Goal: Task Accomplishment & Management: Complete application form

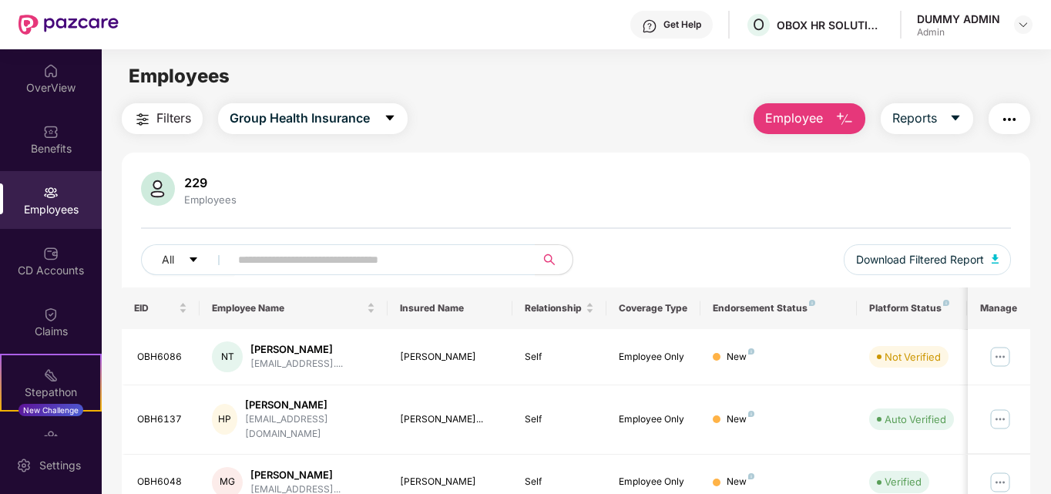
scroll to position [453, 0]
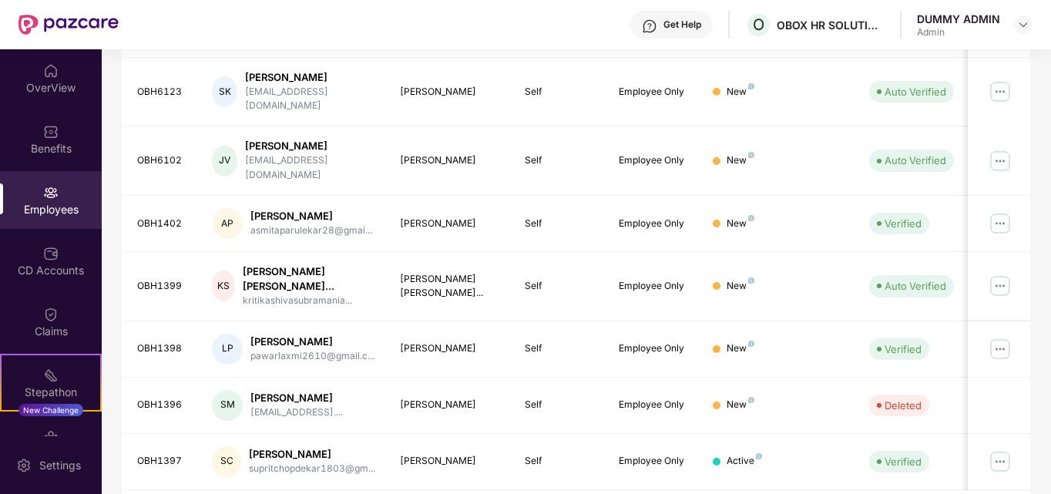
click at [980, 15] on div "DUMMY ADMIN" at bounding box center [958, 19] width 83 height 15
click at [1019, 24] on img at bounding box center [1023, 24] width 12 height 12
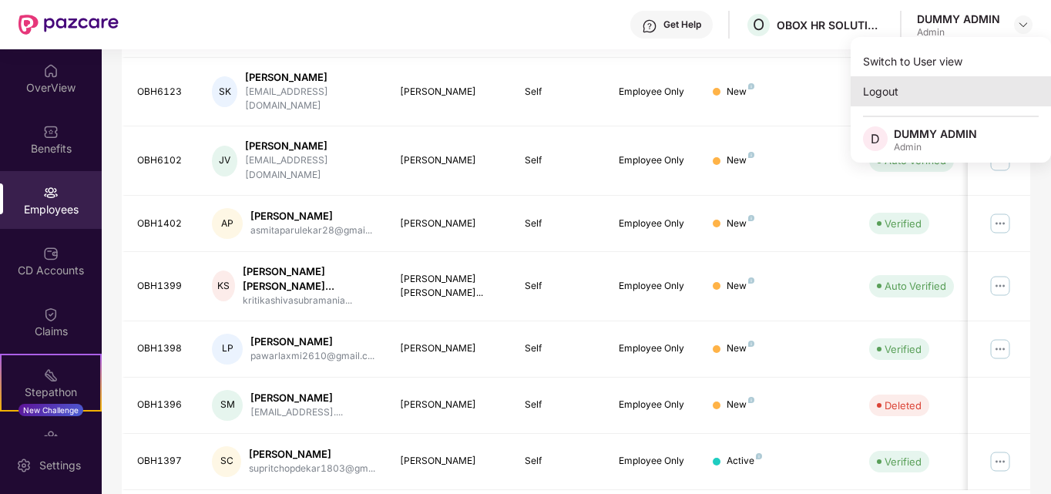
click at [901, 92] on div "Logout" at bounding box center [951, 91] width 200 height 30
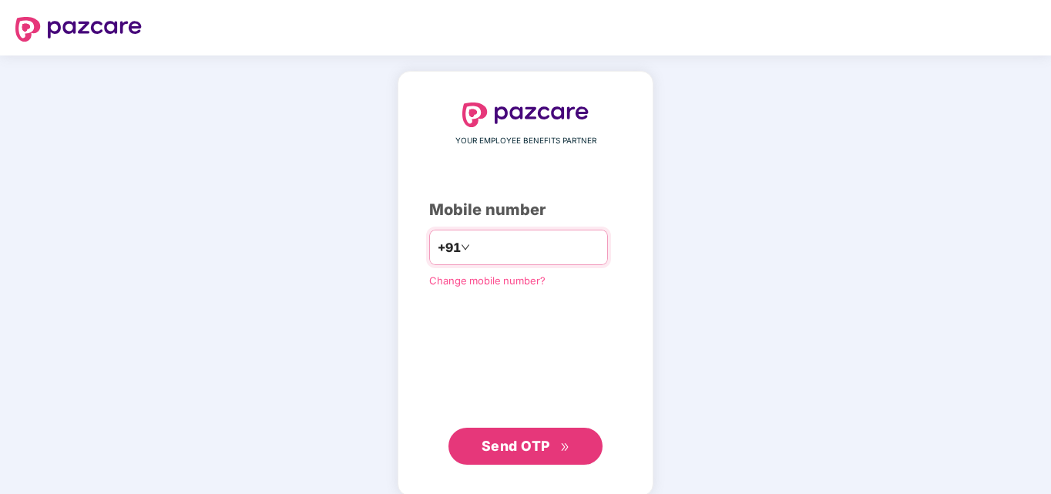
click at [485, 251] on input "number" at bounding box center [536, 247] width 126 height 25
click at [493, 249] on input "number" at bounding box center [536, 247] width 126 height 25
click at [535, 251] on input "number" at bounding box center [536, 247] width 126 height 25
paste input "*********"
type input "**********"
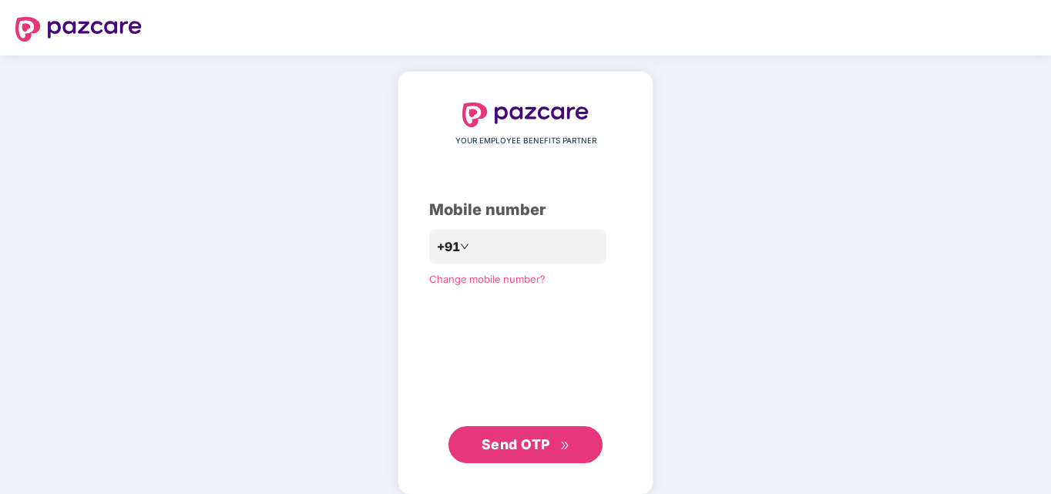
click at [539, 444] on span "Send OTP" at bounding box center [516, 444] width 69 height 16
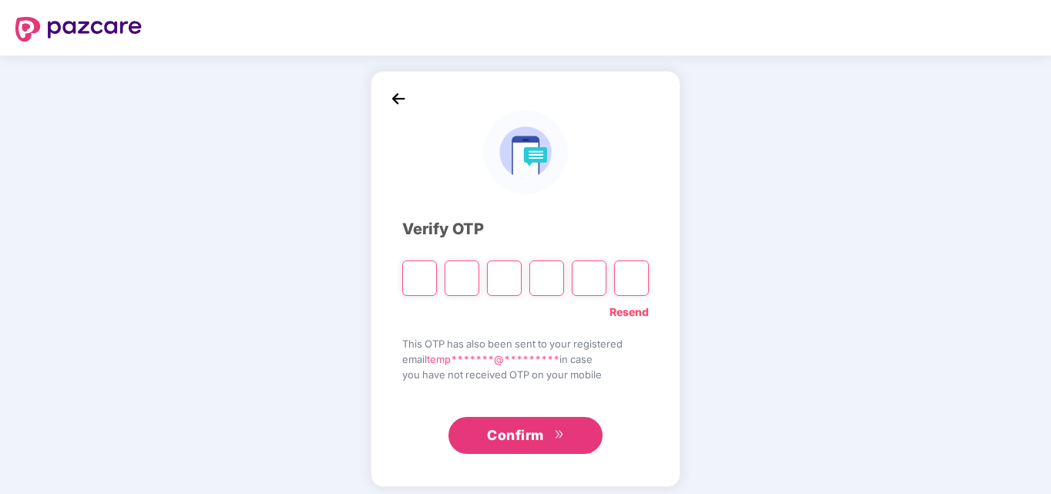
paste input "*"
type input "*"
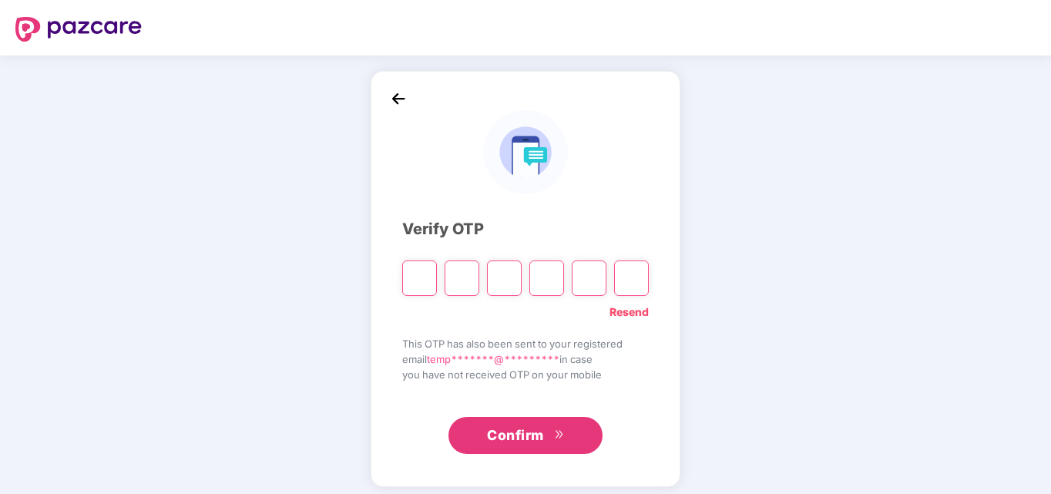
type input "*"
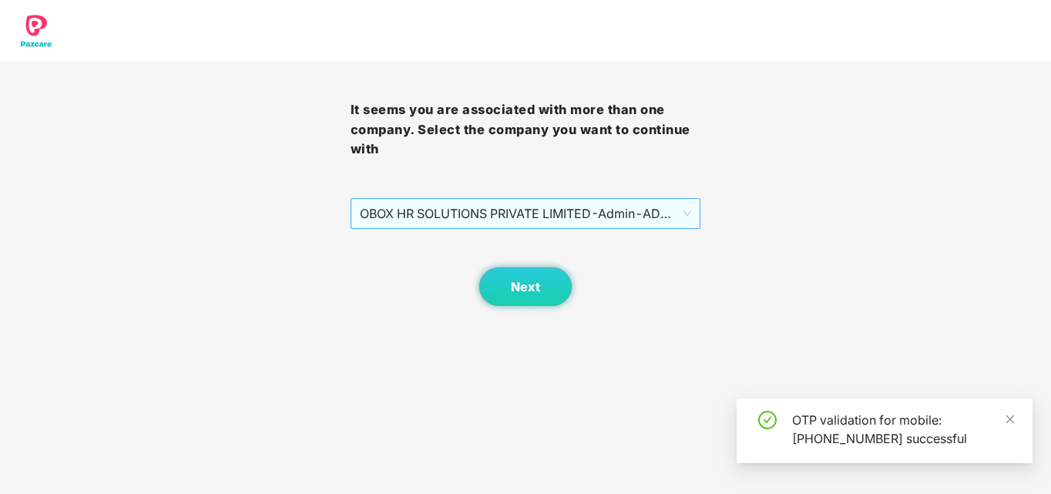
click at [531, 223] on span "OBOX HR SOLUTIONS PRIVATE LIMITED - Admin - ADMIN" at bounding box center [526, 213] width 332 height 29
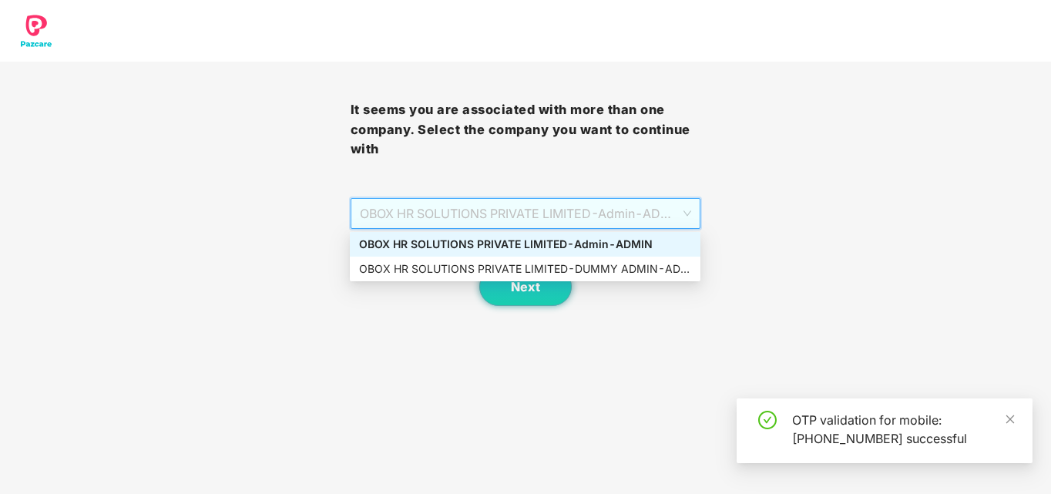
click at [561, 244] on div "OBOX HR SOLUTIONS PRIVATE LIMITED - Admin - ADMIN" at bounding box center [525, 244] width 332 height 17
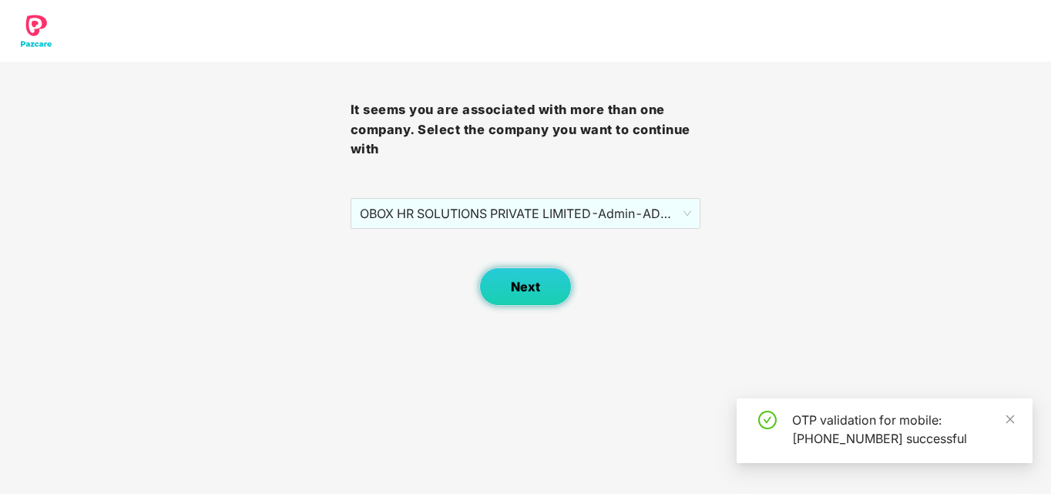
click at [526, 296] on button "Next" at bounding box center [525, 286] width 92 height 39
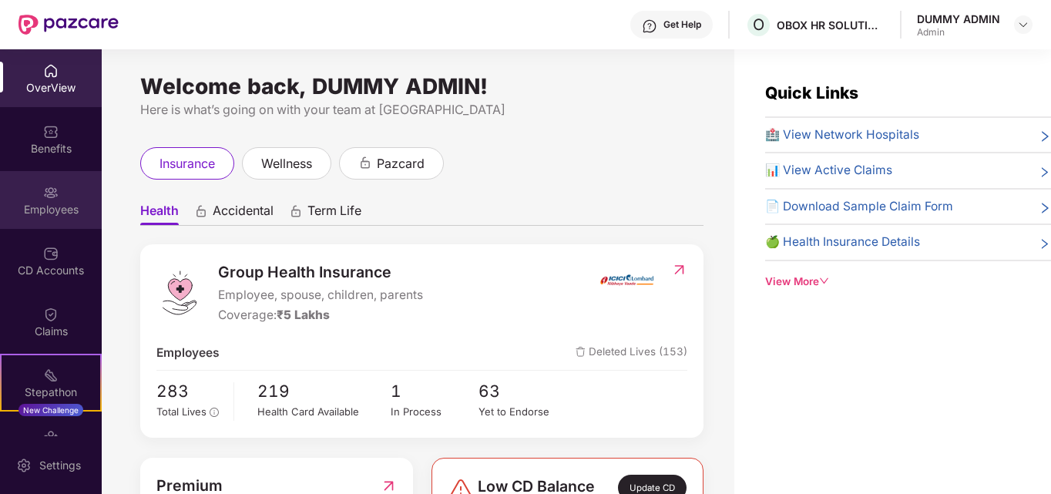
click at [43, 192] on img at bounding box center [50, 192] width 15 height 15
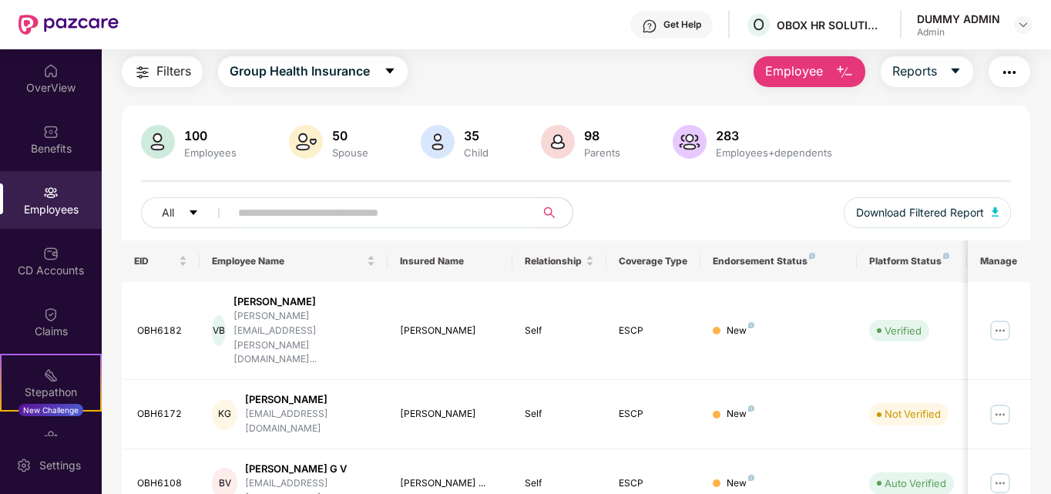
scroll to position [0, 0]
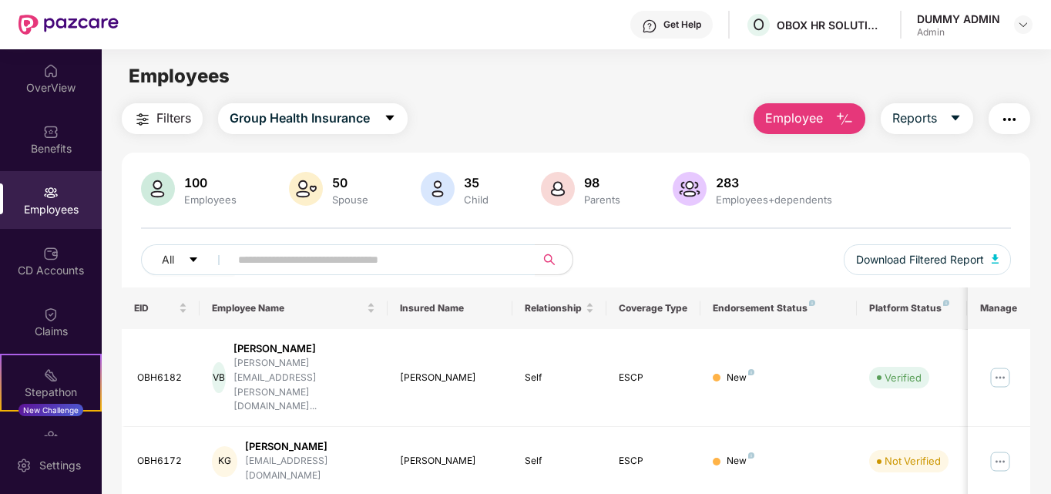
click at [808, 116] on span "Employee" at bounding box center [794, 118] width 58 height 19
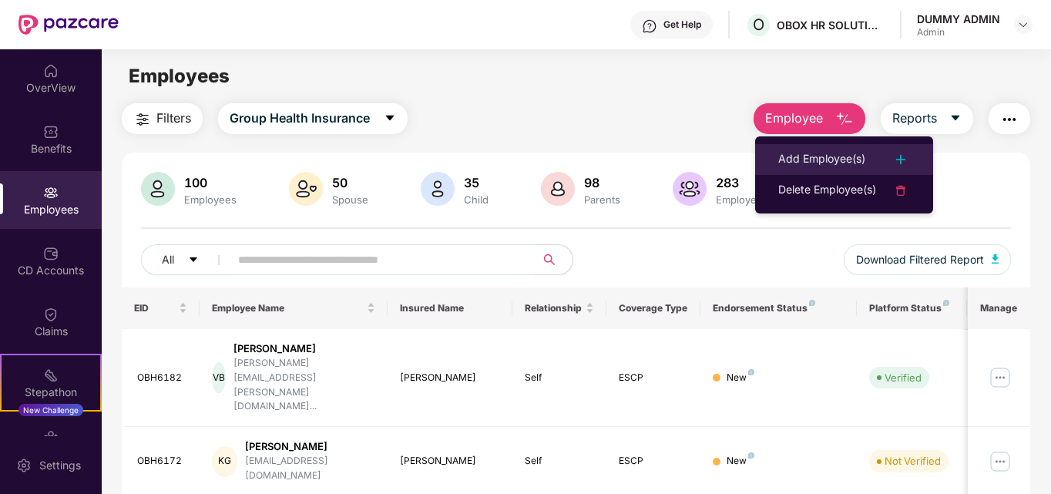
click at [810, 152] on div "Add Employee(s)" at bounding box center [821, 159] width 87 height 18
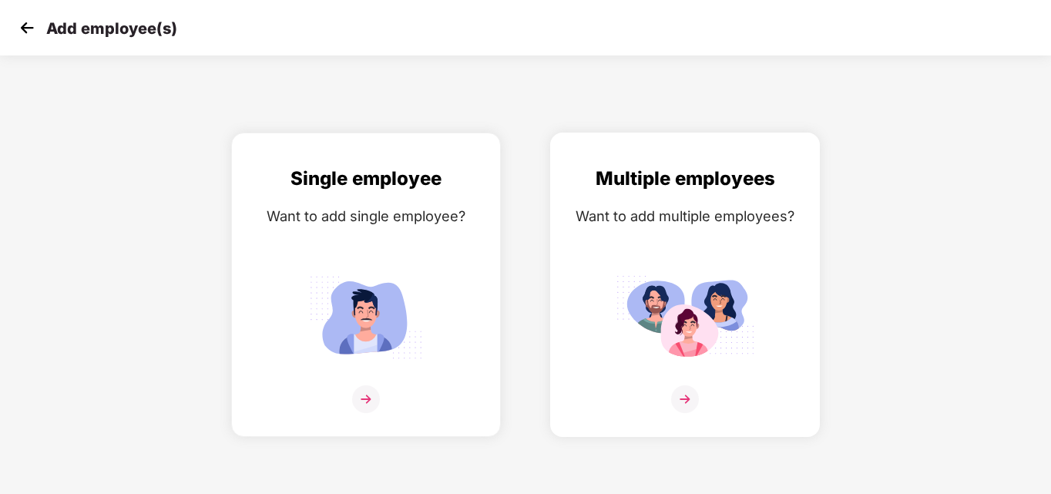
click at [696, 326] on img at bounding box center [685, 317] width 139 height 96
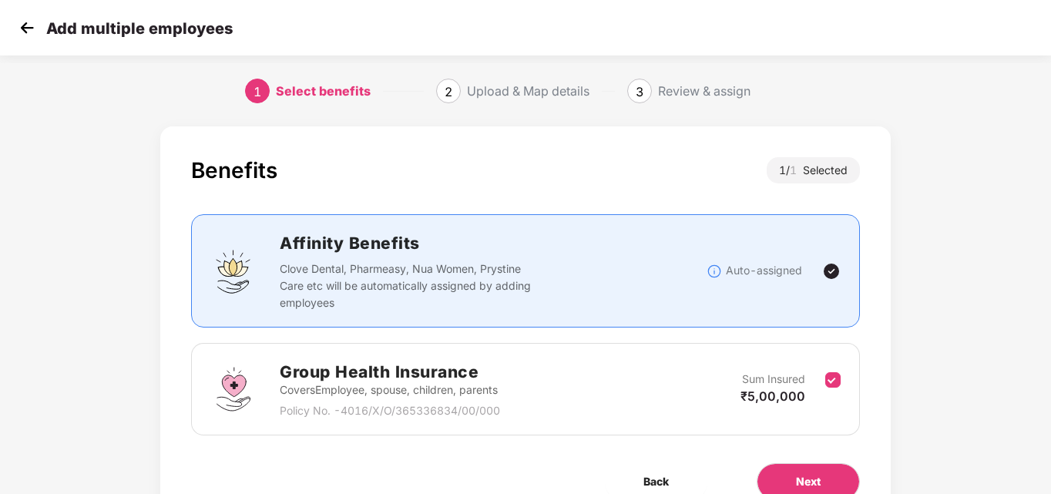
scroll to position [76, 0]
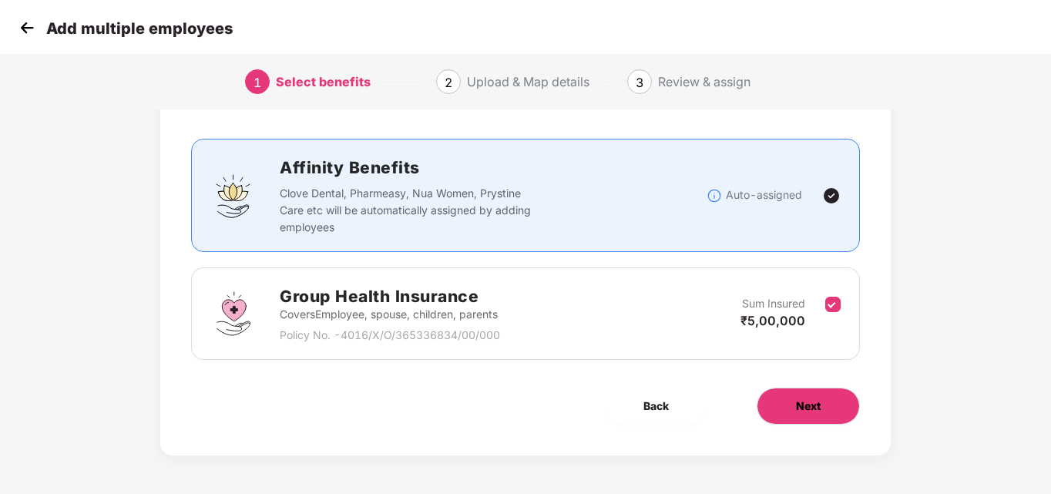
click at [804, 403] on span "Next" at bounding box center [808, 406] width 25 height 17
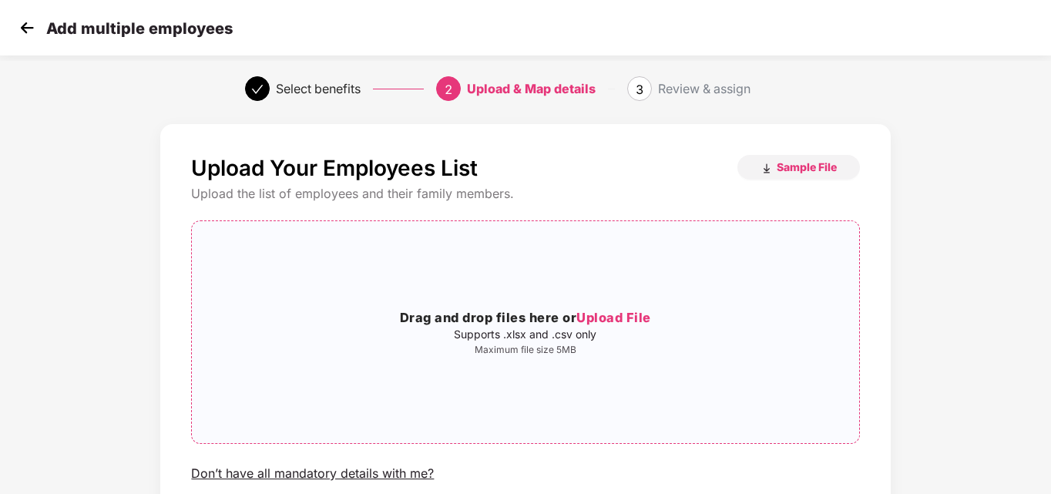
scroll to position [0, 0]
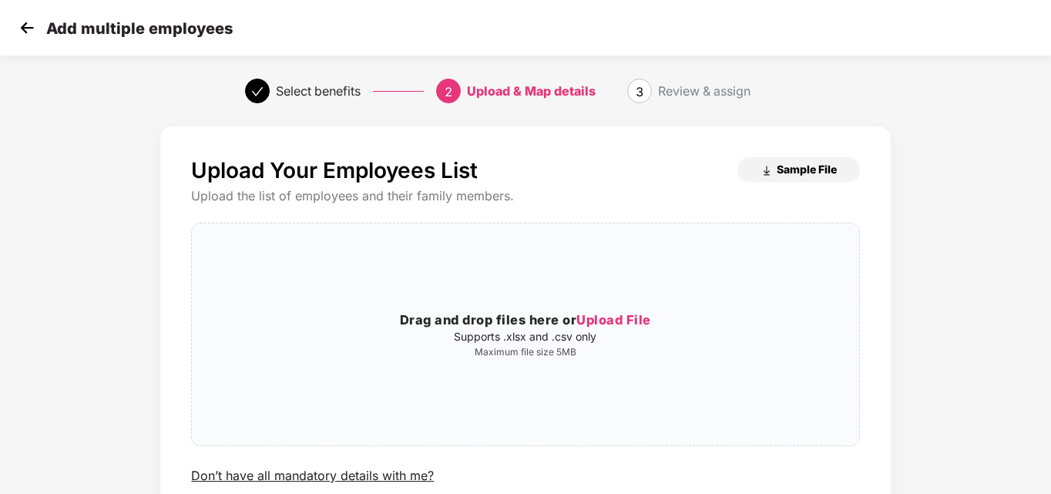
click at [791, 164] on span "Sample File" at bounding box center [807, 169] width 60 height 15
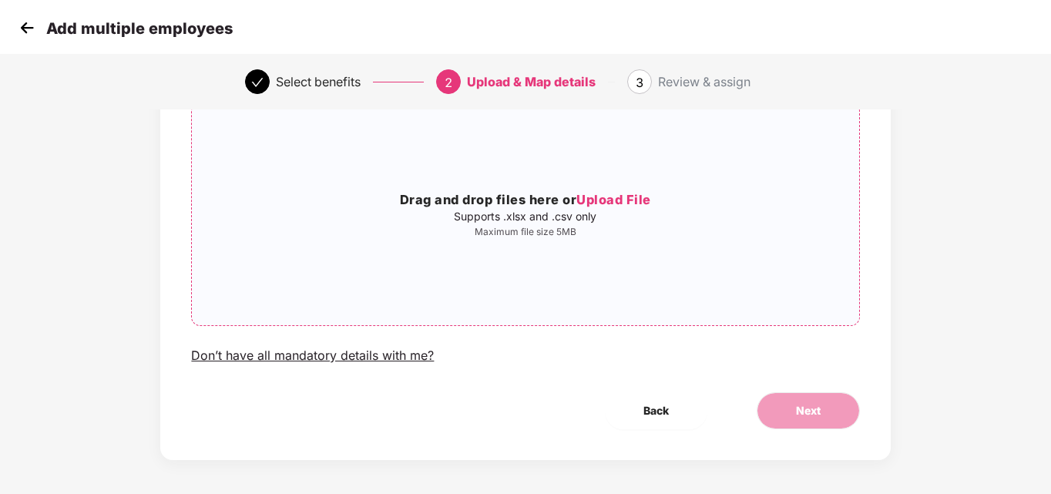
scroll to position [125, 0]
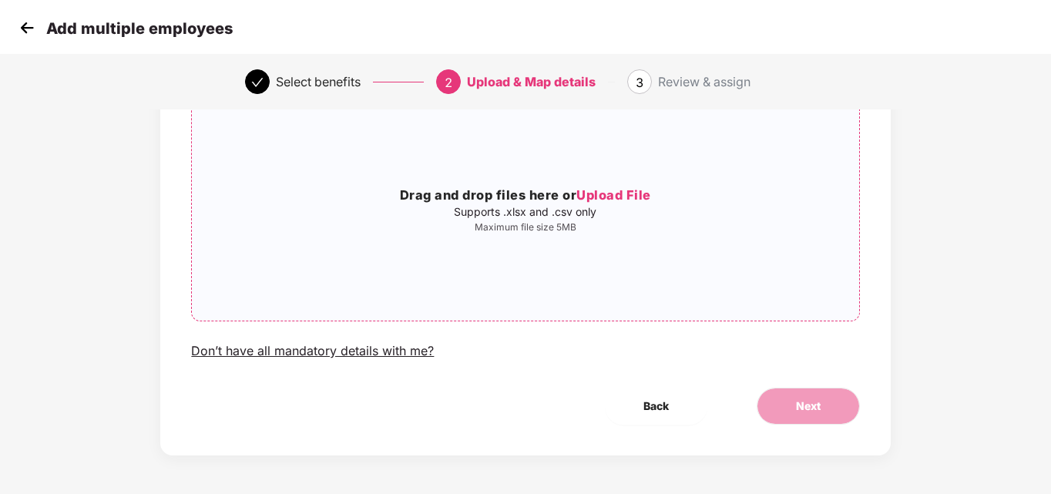
click at [612, 190] on span "Upload File" at bounding box center [613, 194] width 75 height 15
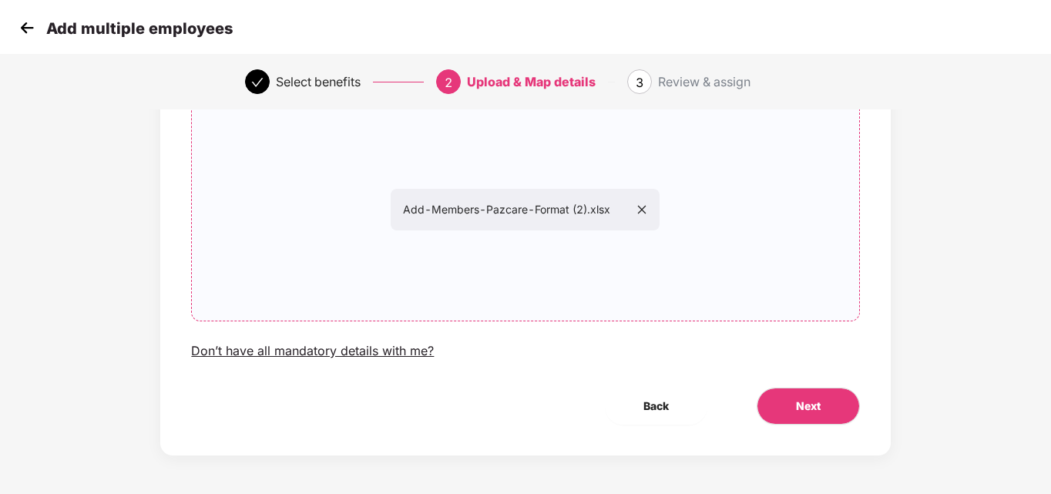
click at [801, 426] on div "Upload Your Employees List Sample File Upload the list of employees and their f…" at bounding box center [525, 229] width 730 height 454
click at [807, 417] on button "Next" at bounding box center [808, 406] width 103 height 37
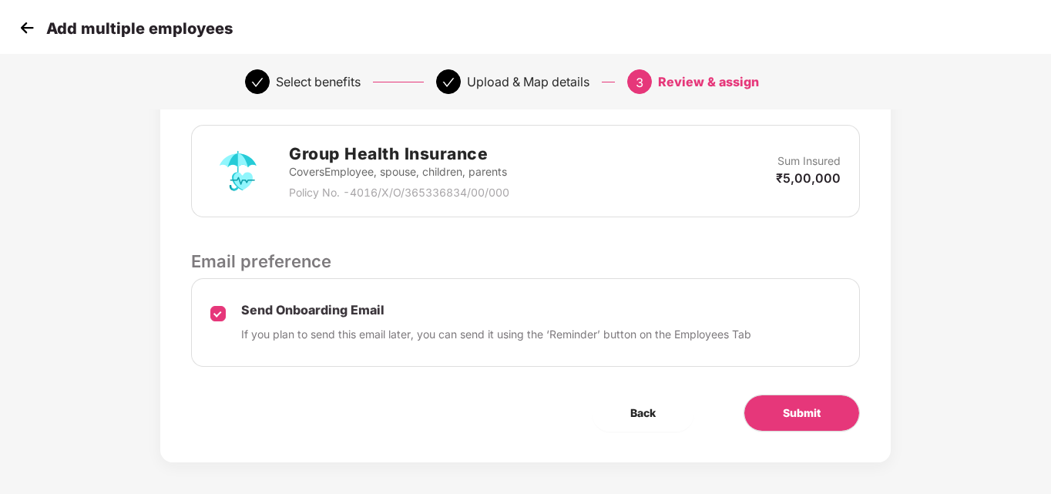
scroll to position [382, 0]
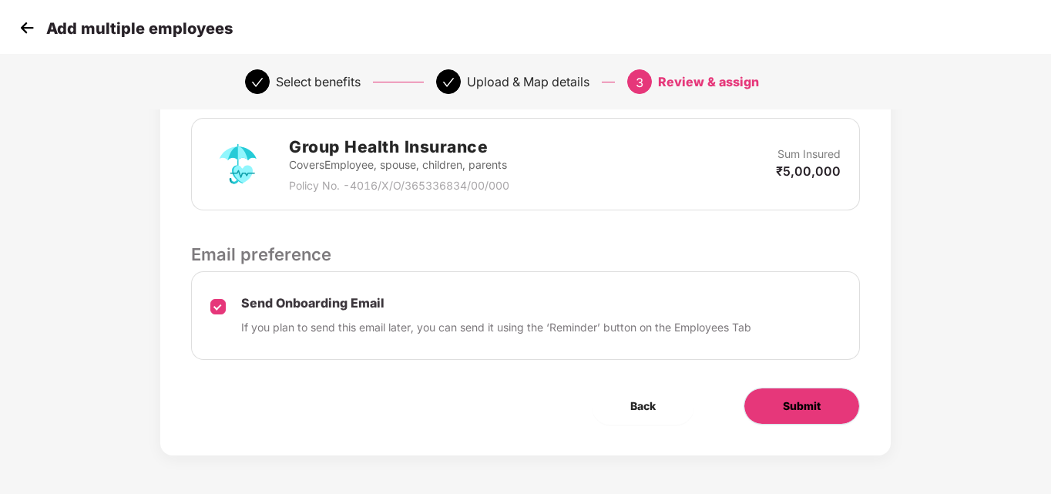
click at [822, 411] on button "Submit" at bounding box center [802, 406] width 116 height 37
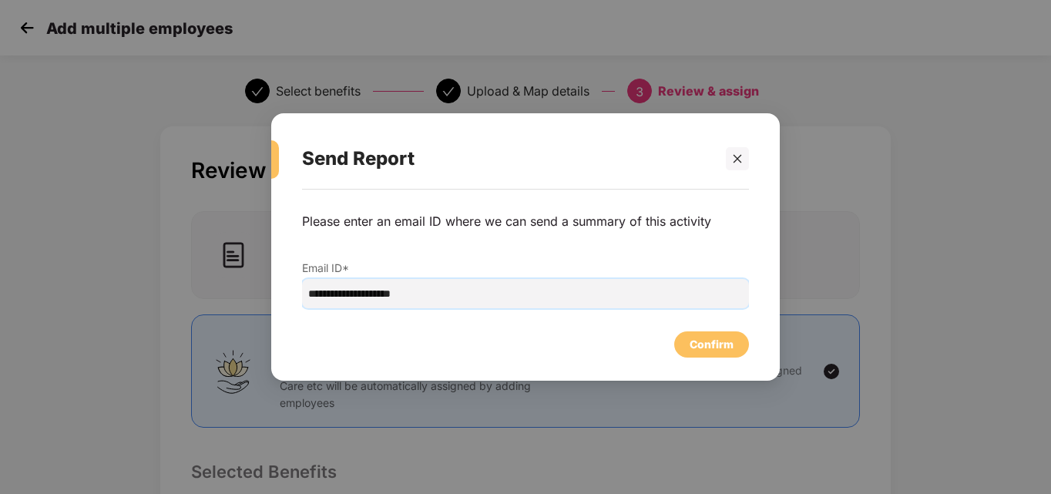
click at [489, 298] on input "**********" at bounding box center [525, 293] width 447 height 29
drag, startPoint x: 396, startPoint y: 297, endPoint x: 272, endPoint y: 309, distance: 124.6
click at [272, 309] on div "**********" at bounding box center [525, 278] width 509 height 176
type input "**********"
click at [705, 338] on div "Confirm" at bounding box center [712, 344] width 44 height 17
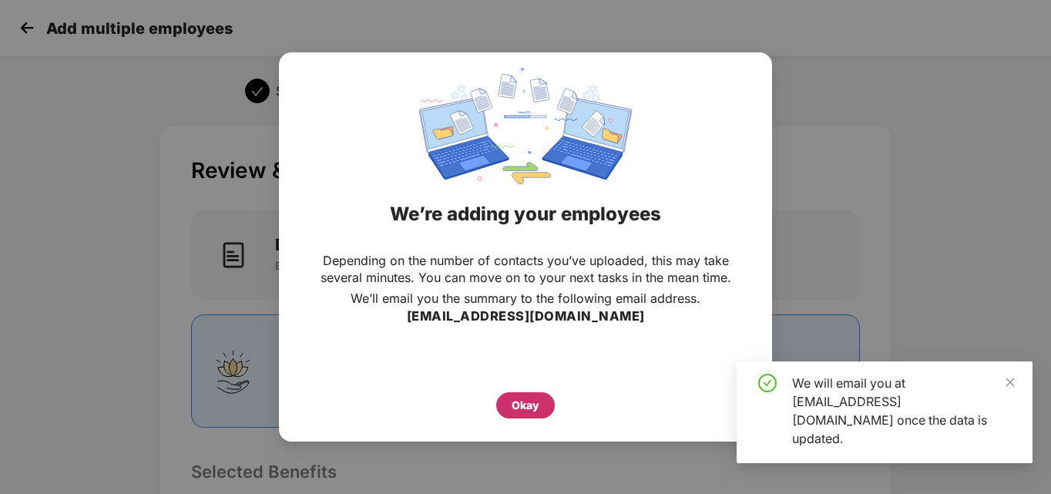
click at [522, 406] on div "Okay" at bounding box center [526, 405] width 28 height 17
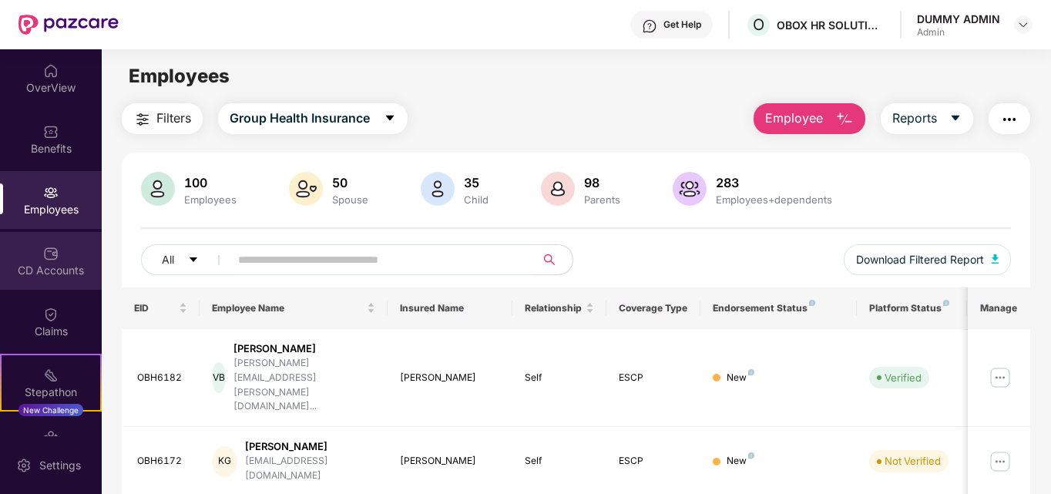
click at [52, 266] on div "CD Accounts" at bounding box center [51, 270] width 102 height 15
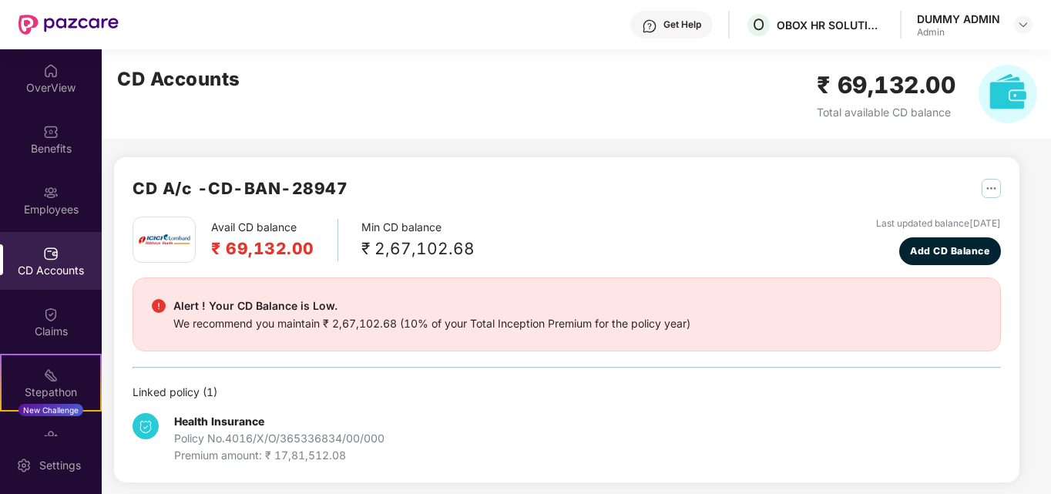
click at [62, 202] on div "Employees" at bounding box center [51, 209] width 102 height 15
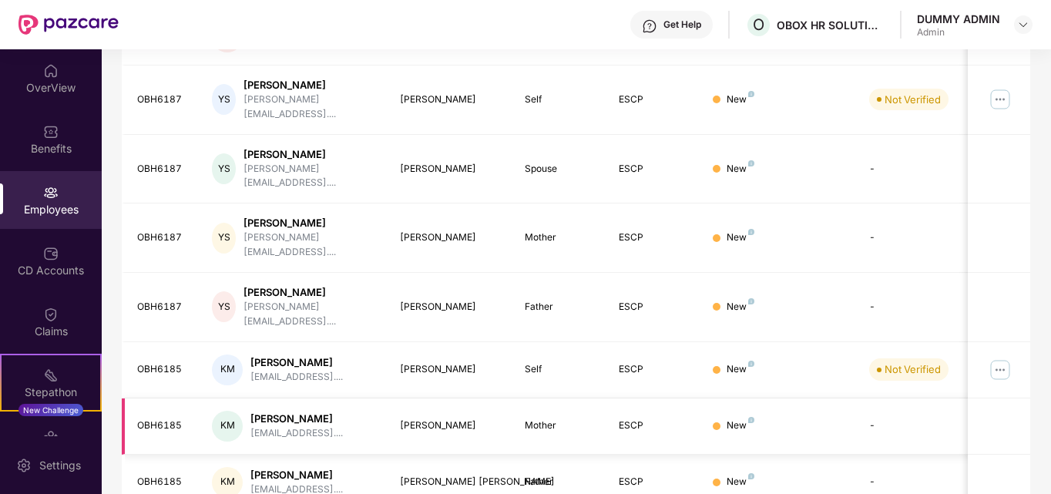
scroll to position [453, 0]
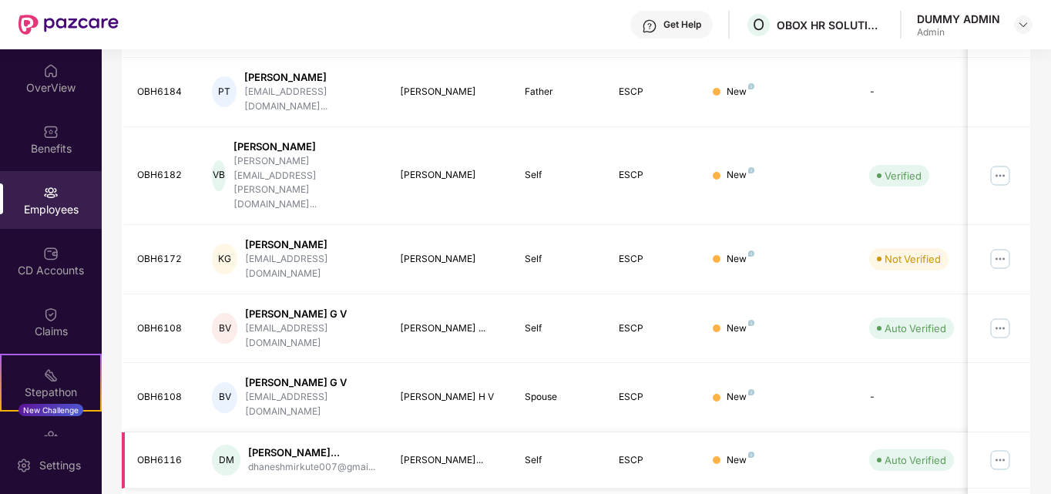
scroll to position [479, 0]
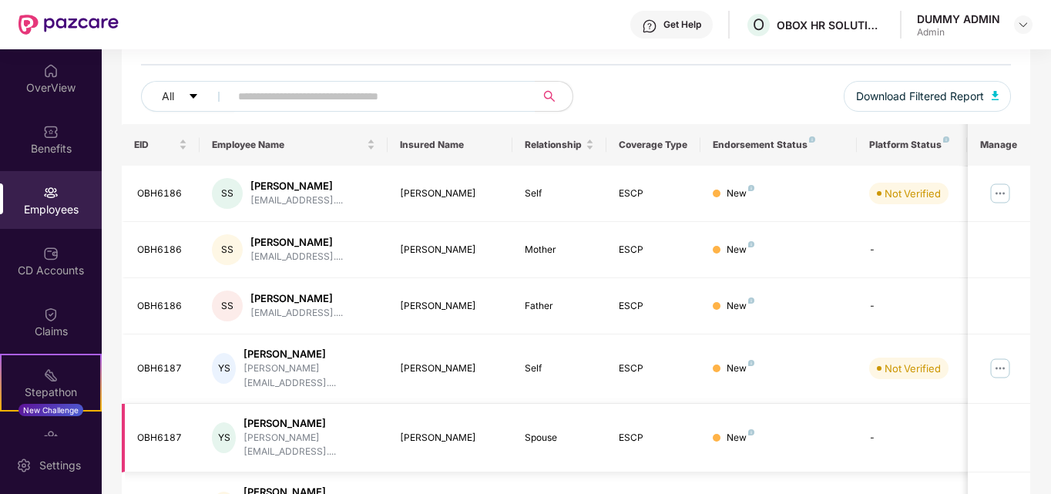
scroll to position [145, 0]
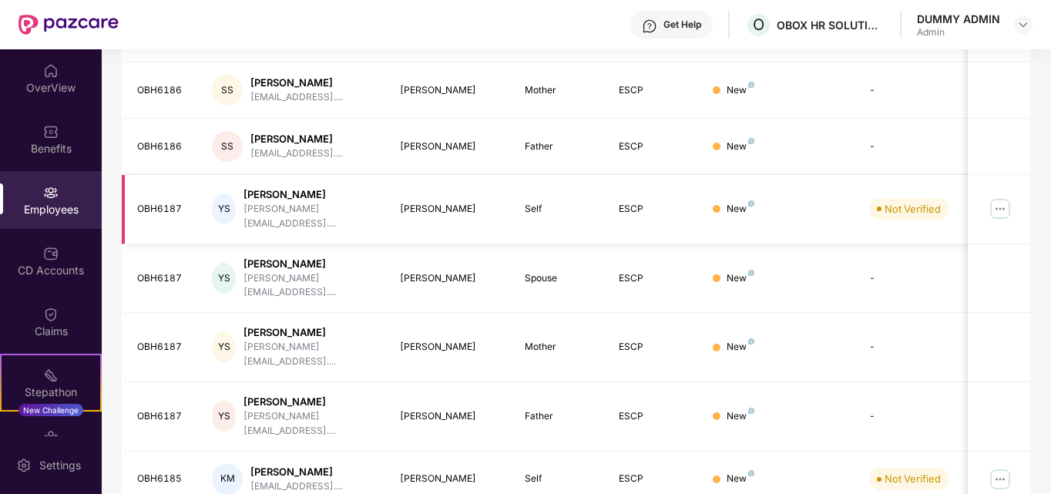
scroll to position [453, 0]
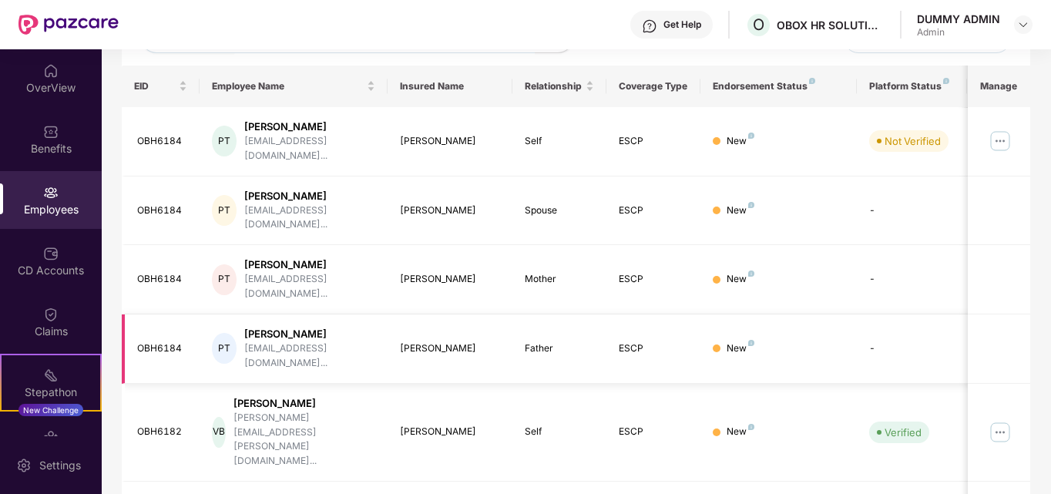
scroll to position [0, 0]
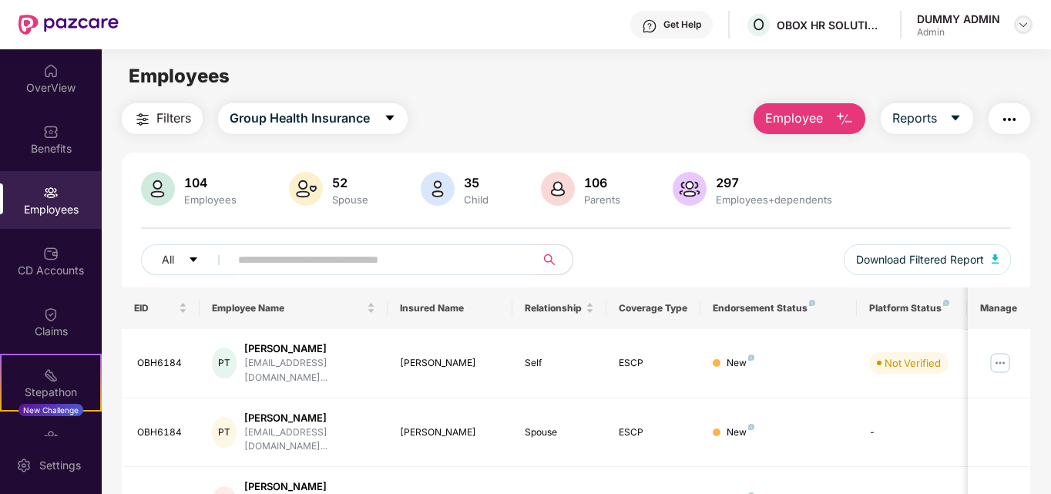
click at [1023, 26] on img at bounding box center [1023, 24] width 12 height 12
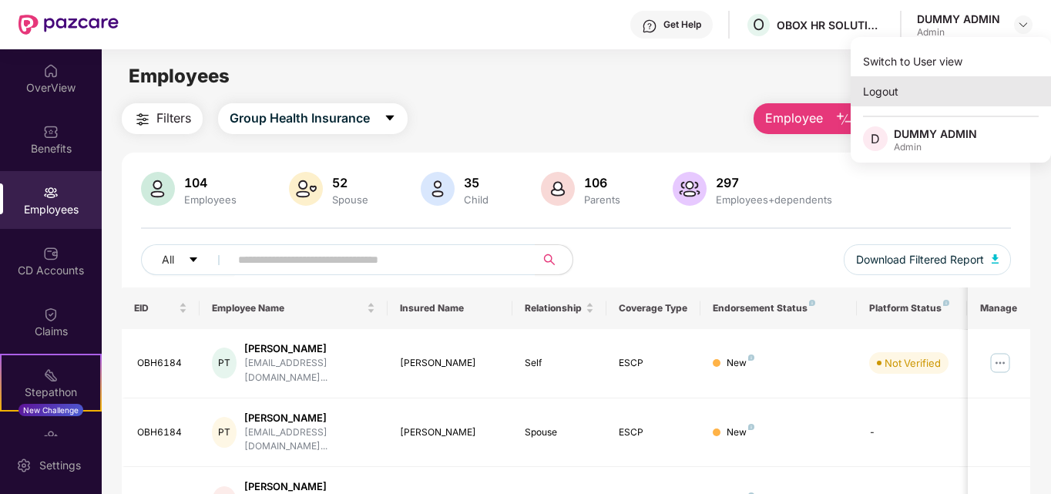
click at [925, 99] on div "Logout" at bounding box center [951, 91] width 200 height 30
